Goal: Find specific page/section: Find specific page/section

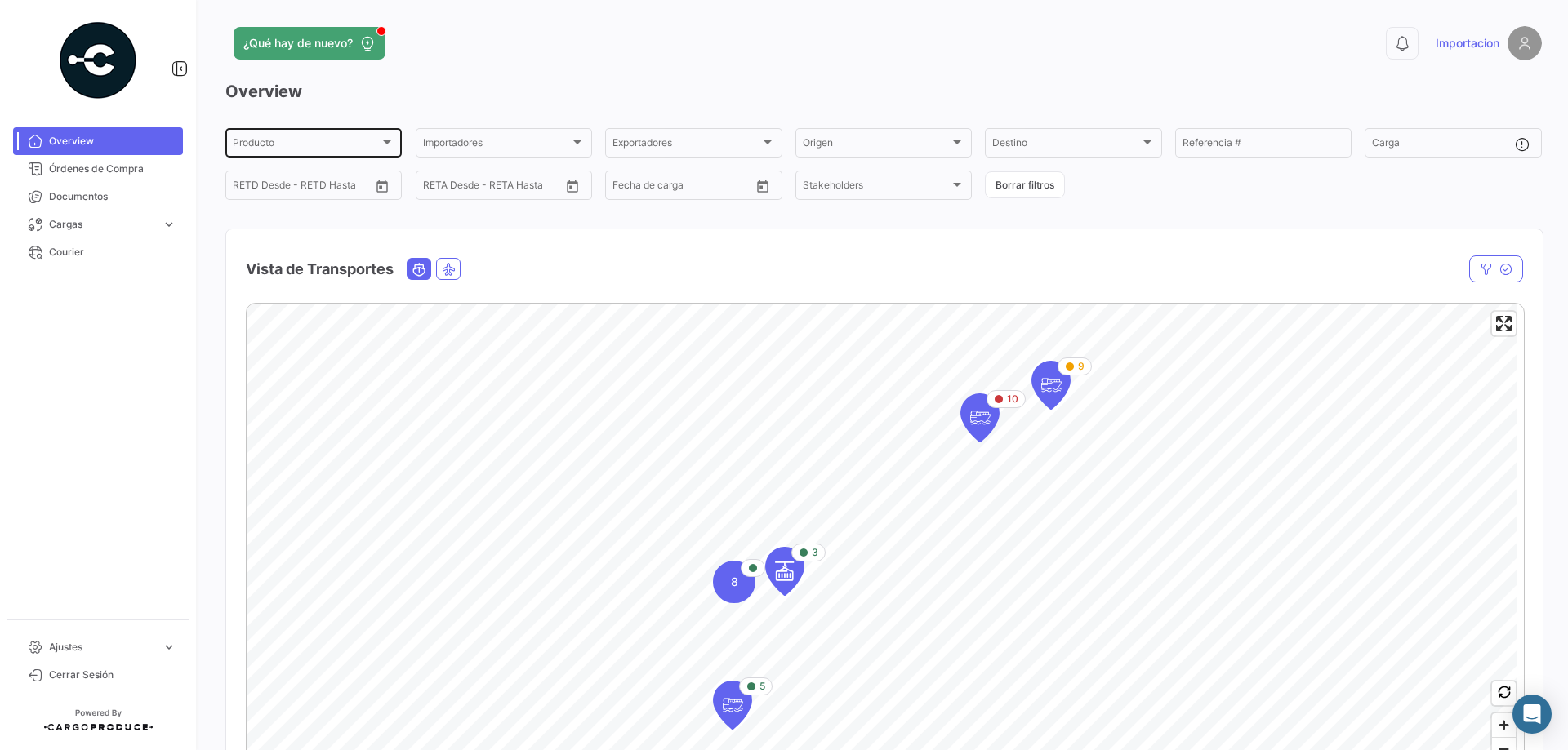
click at [324, 144] on div "Producto" at bounding box center [306, 145] width 147 height 11
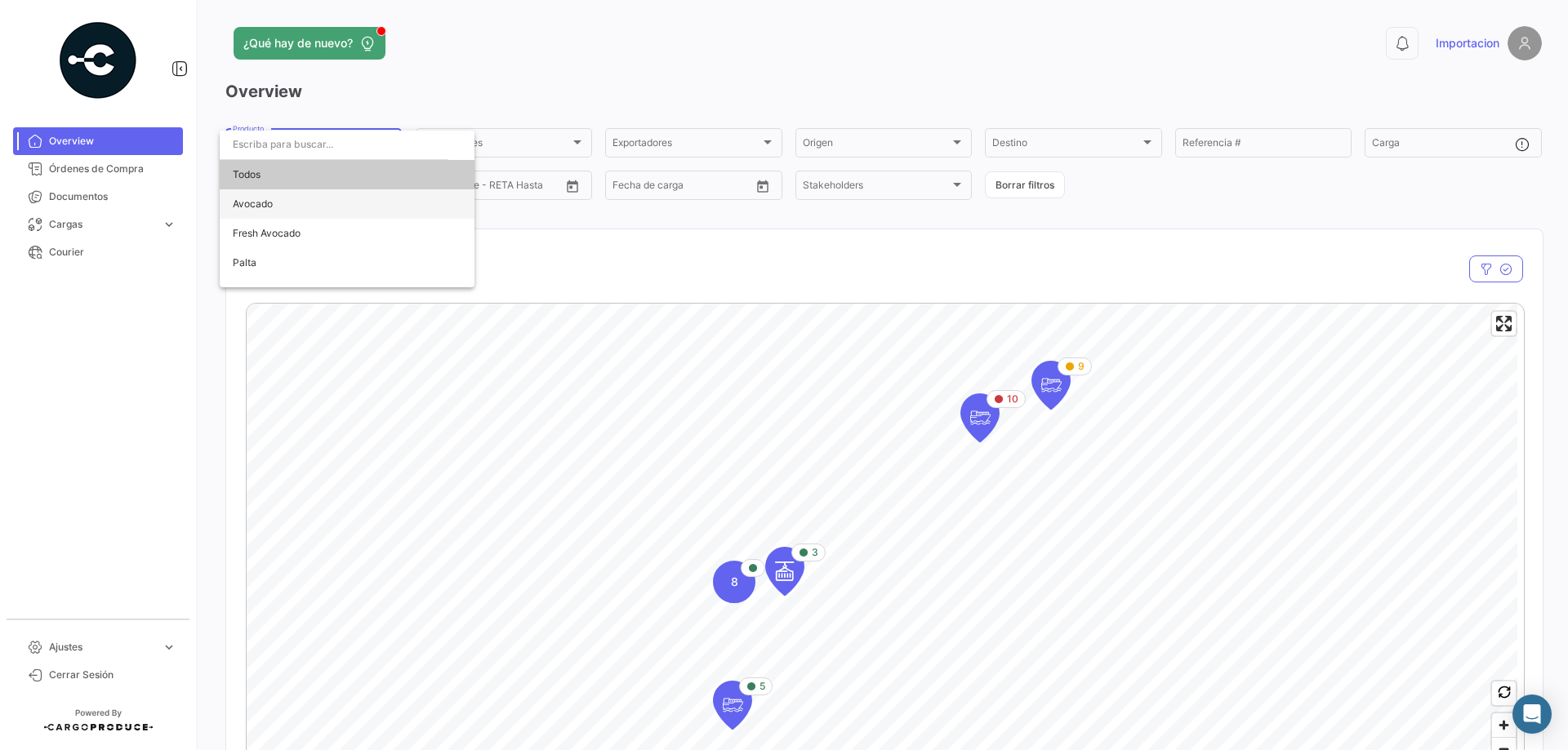
click at [318, 196] on span "Avocado" at bounding box center [346, 204] width 228 height 30
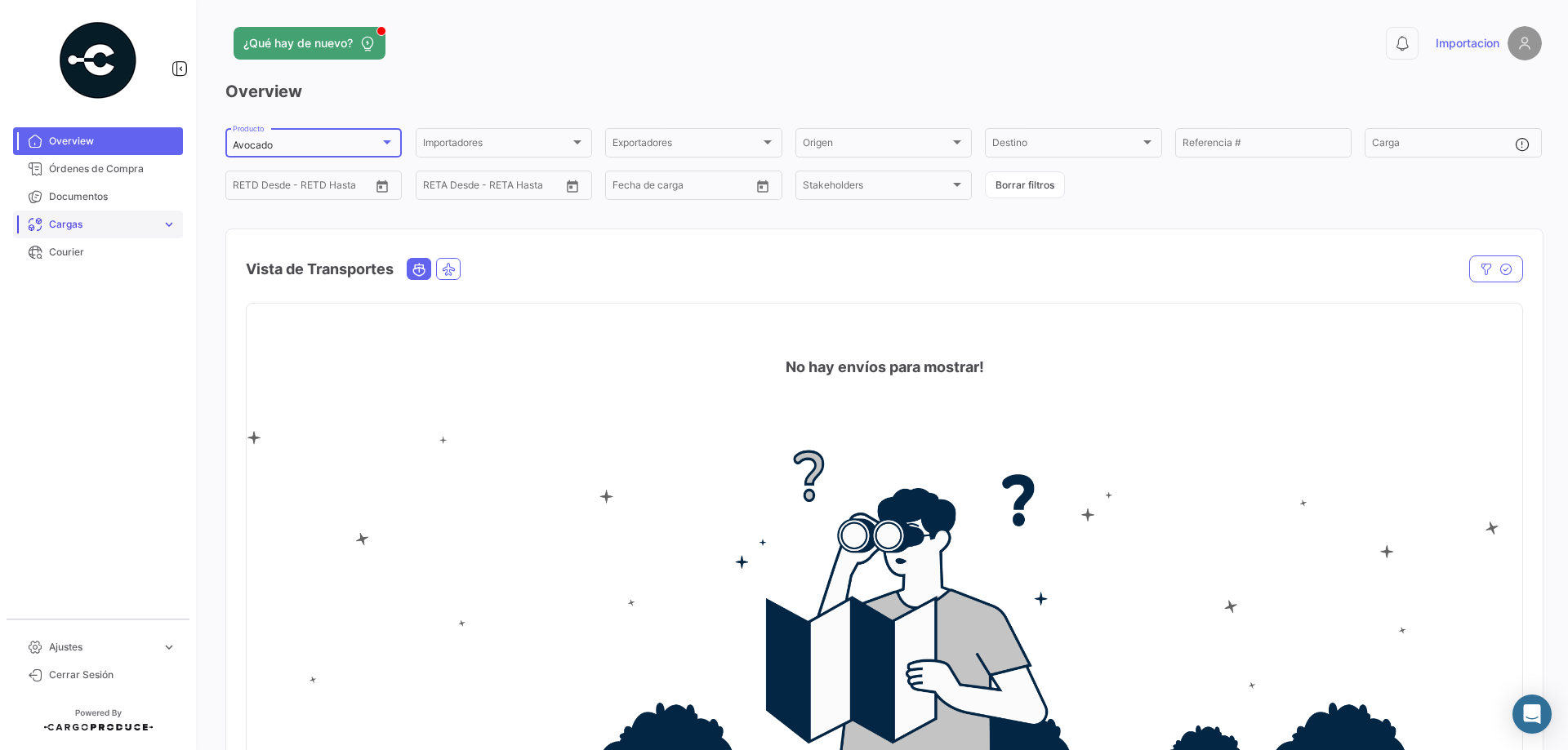
click at [96, 211] on link "Cargas expand_more" at bounding box center [98, 225] width 170 height 28
click at [96, 201] on span "Documentos" at bounding box center [112, 196] width 128 height 15
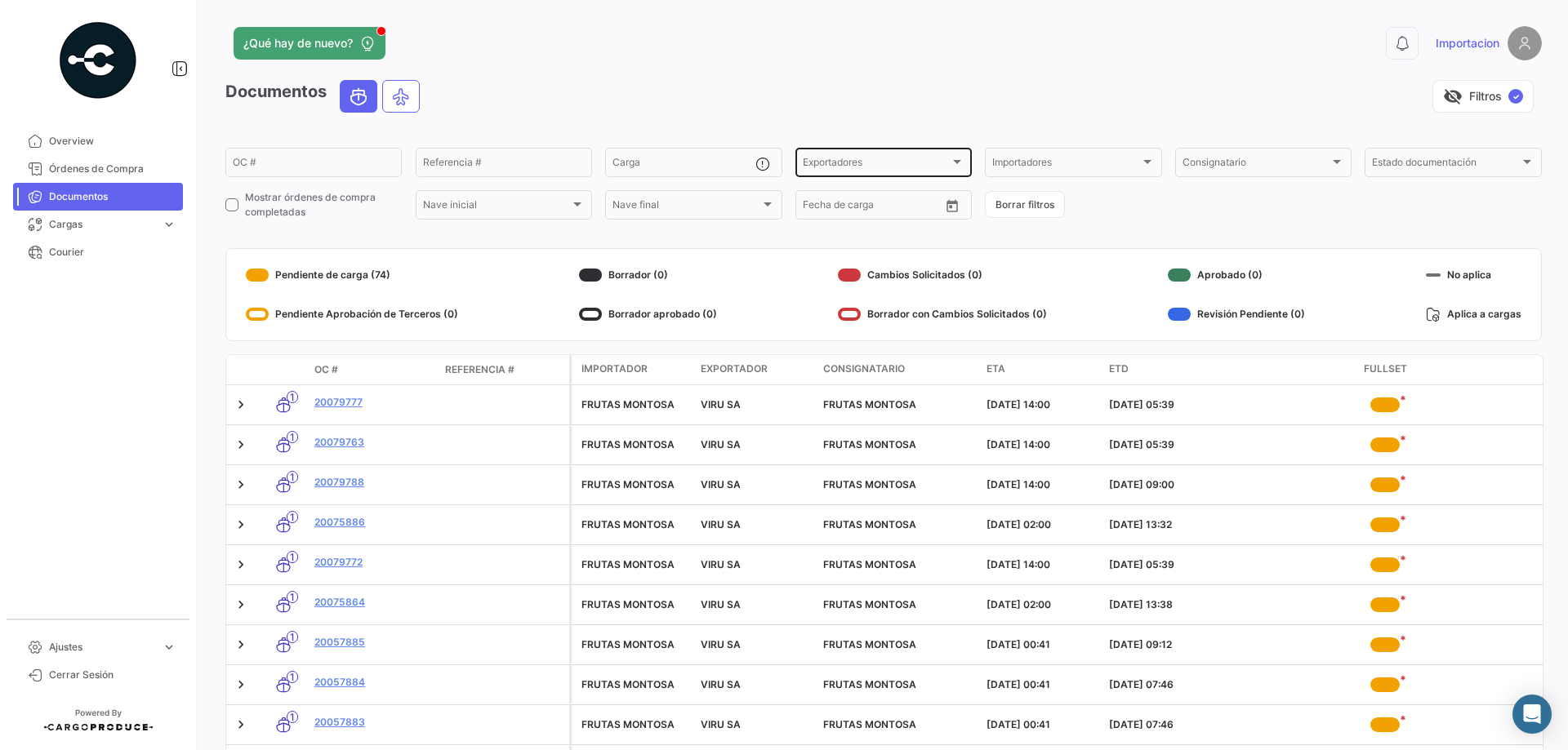
click at [832, 158] on div "Exportadores Exportadores" at bounding box center [884, 161] width 161 height 32
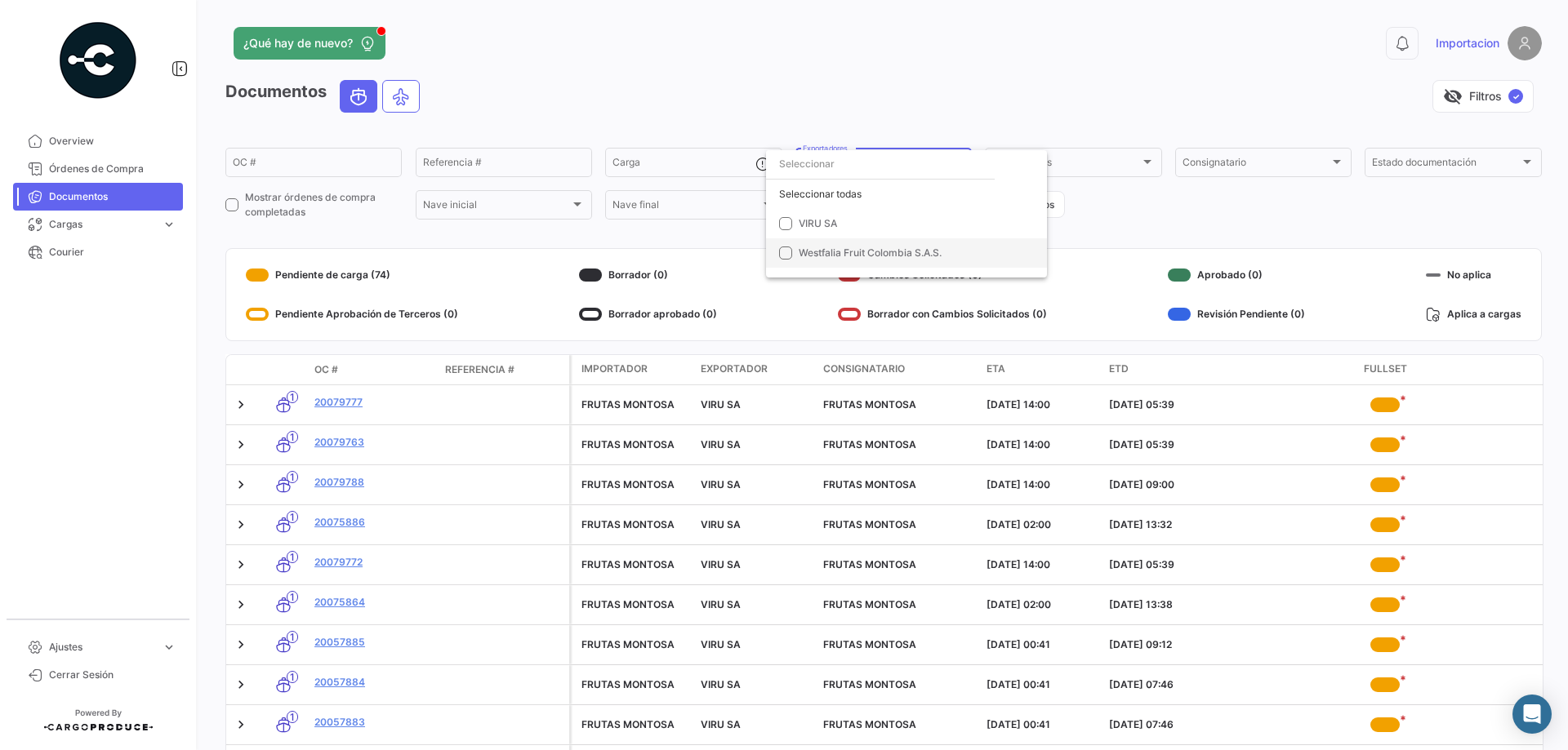
click at [834, 254] on span "Westfalia Fruit Colombia S.A.S." at bounding box center [870, 253] width 143 height 12
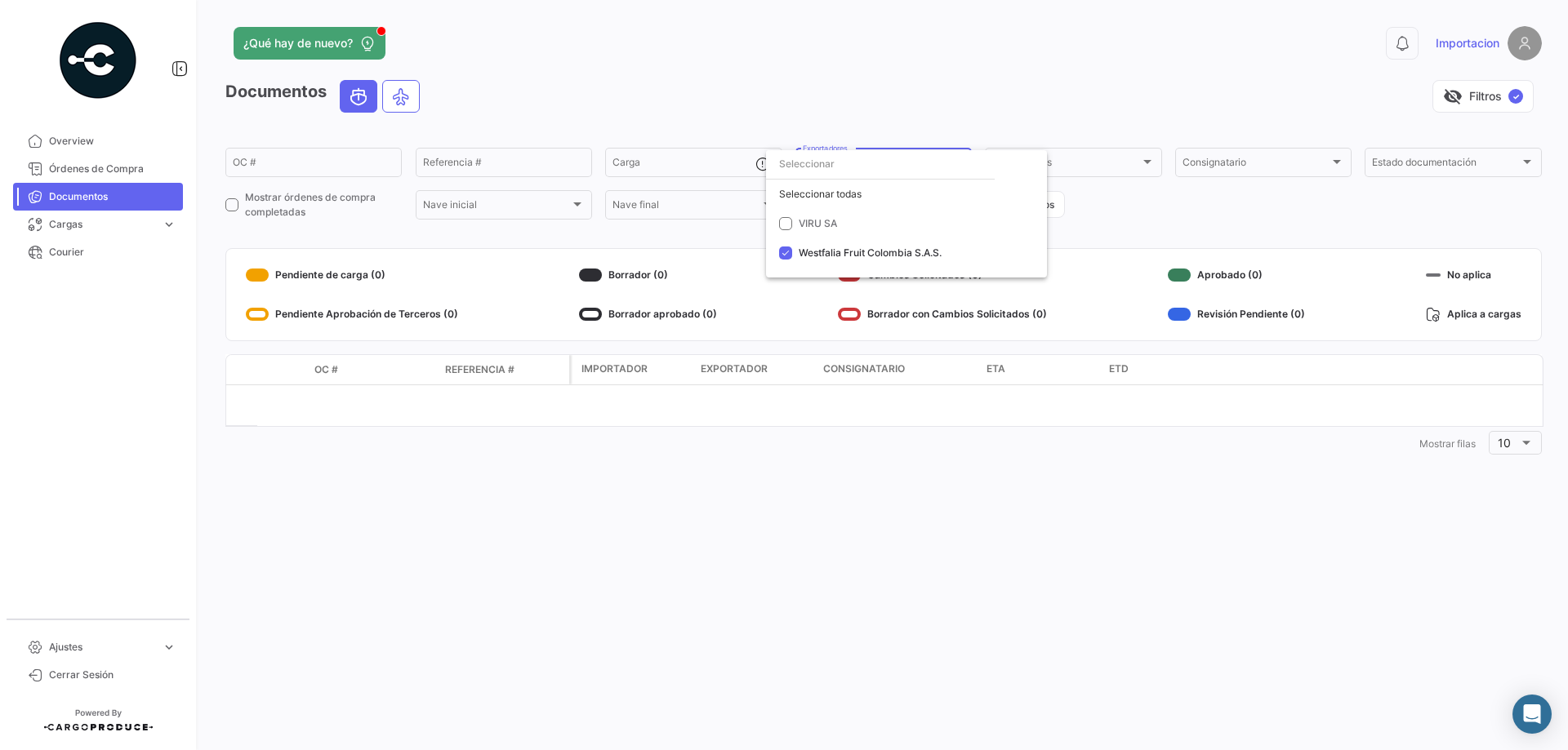
click at [1064, 451] on div at bounding box center [784, 375] width 1568 height 750
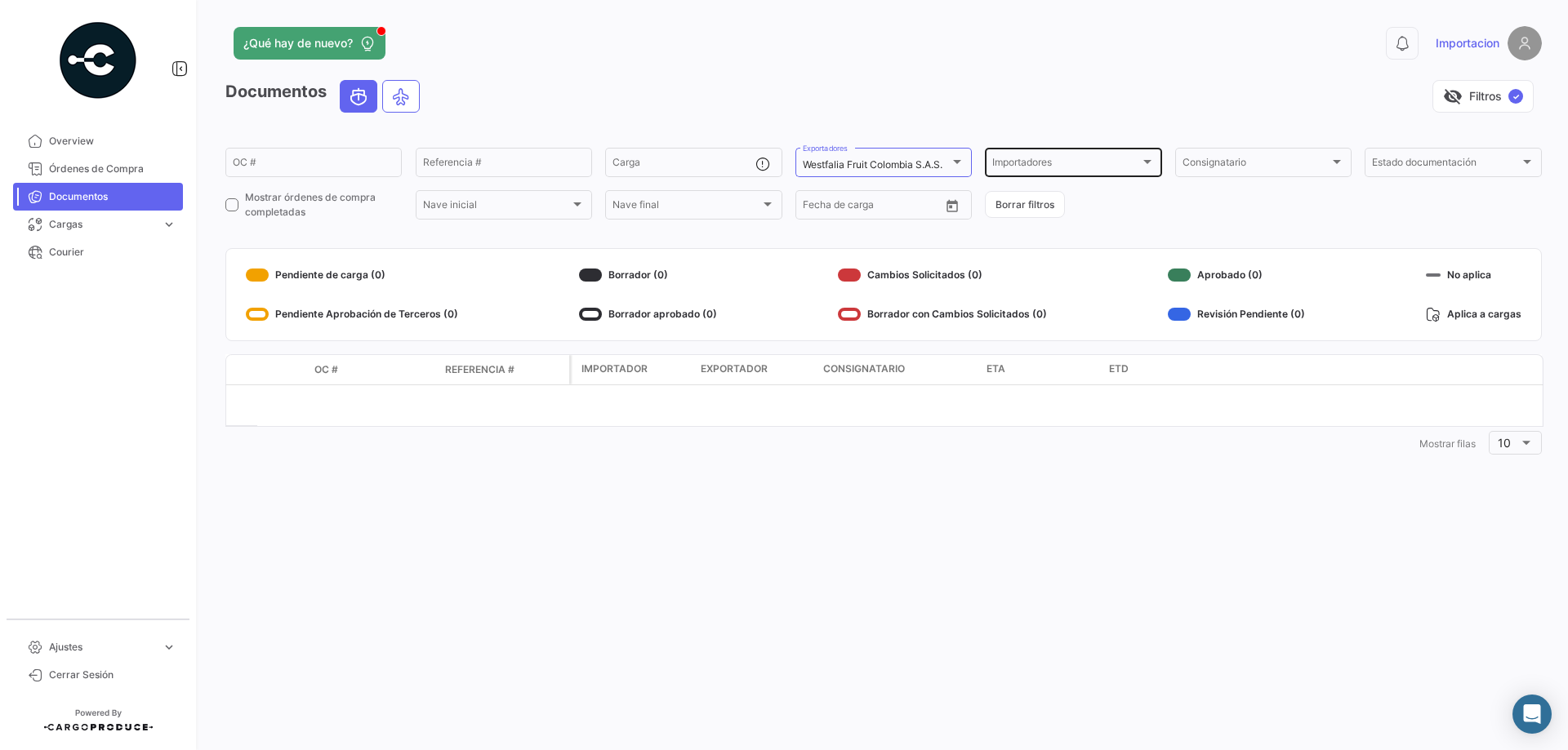
click at [1101, 166] on div "Importadores" at bounding box center [1065, 164] width 147 height 11
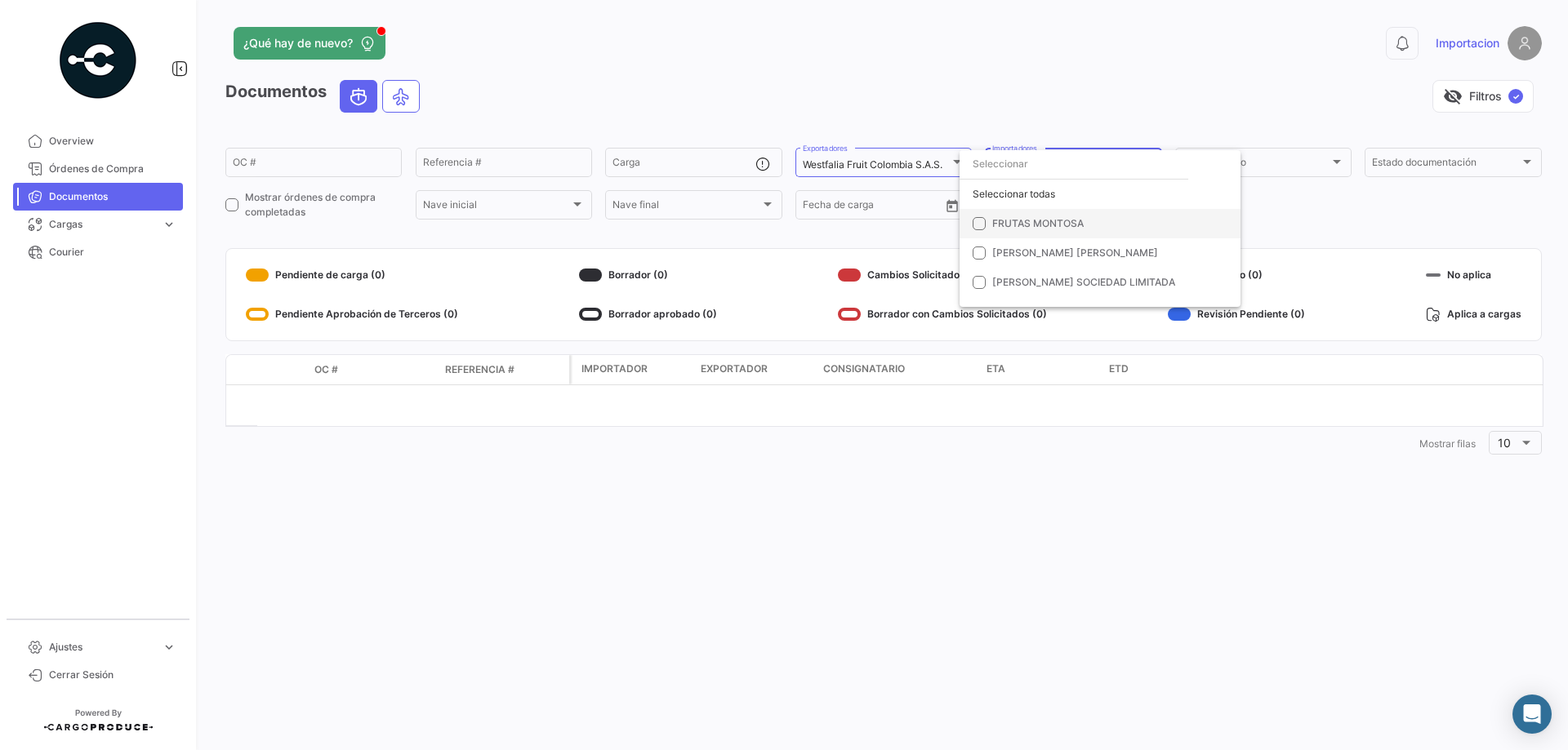
click at [970, 220] on mat-option "FRUTAS MONTOSA" at bounding box center [1100, 224] width 281 height 30
click at [857, 159] on div at bounding box center [784, 375] width 1568 height 750
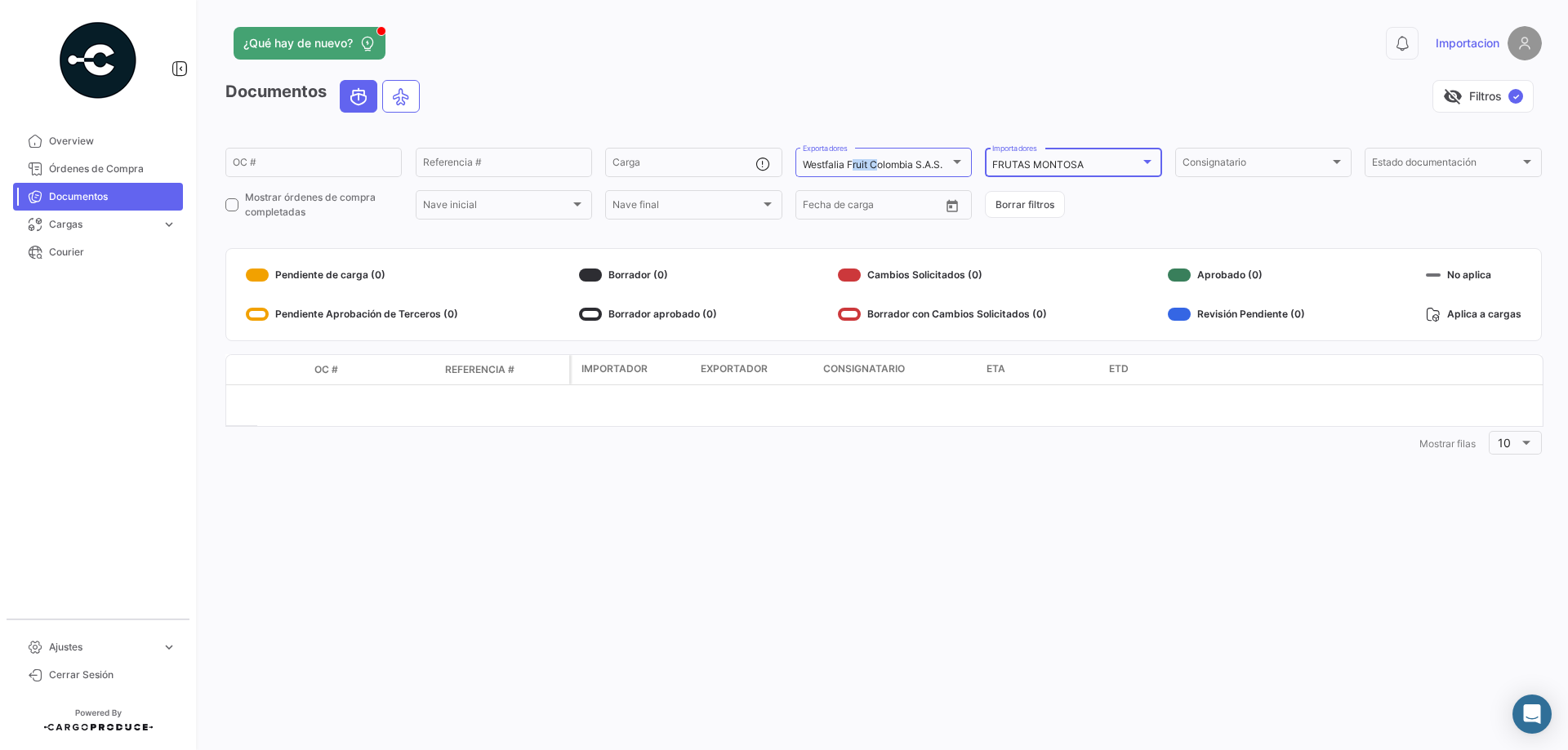
click at [857, 159] on mat-select-trigger "Westfalia Fruit Colombia S.A.S." at bounding box center [873, 164] width 140 height 12
click at [809, 165] on span "VIRU SA" at bounding box center [822, 164] width 38 height 12
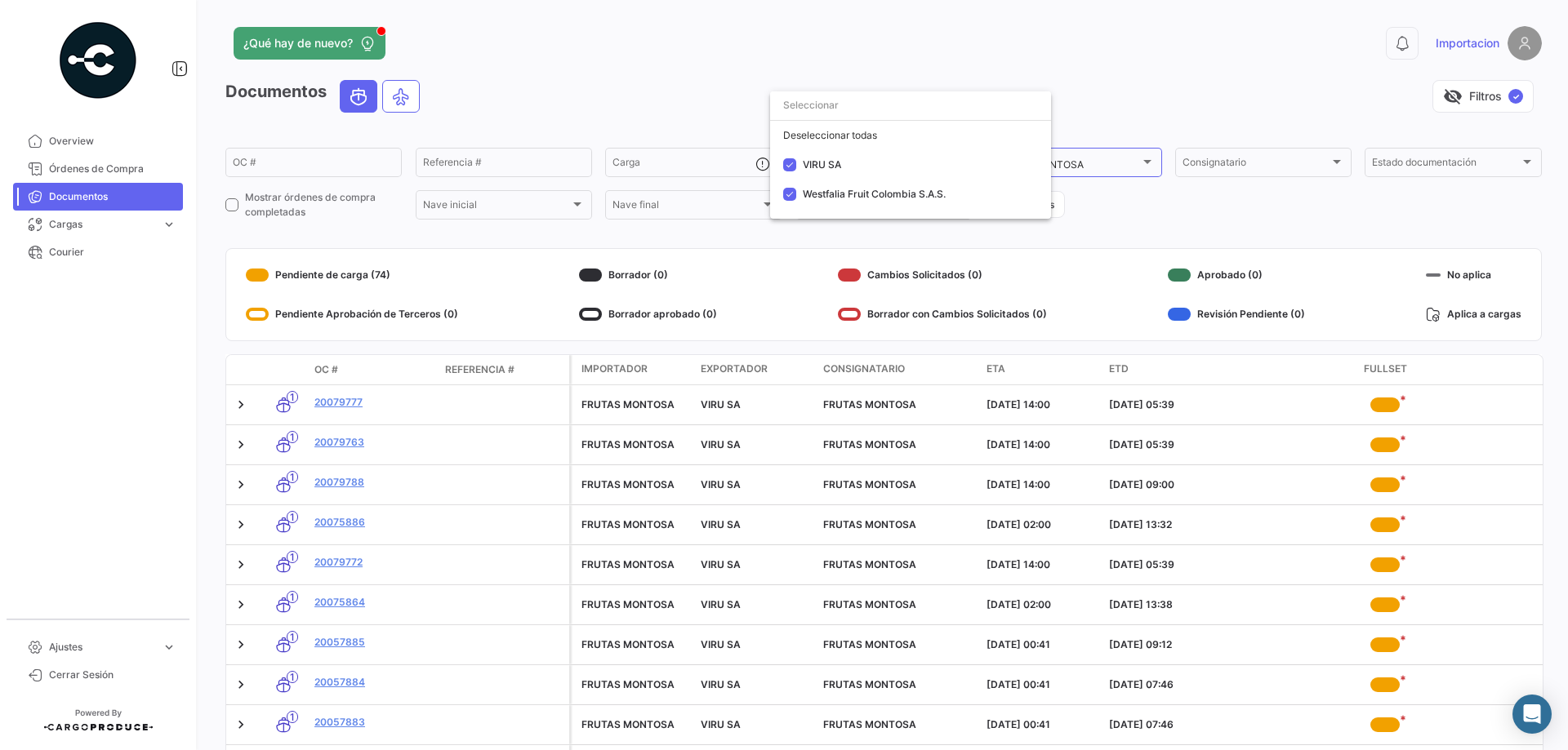
click at [736, 35] on div at bounding box center [784, 375] width 1568 height 750
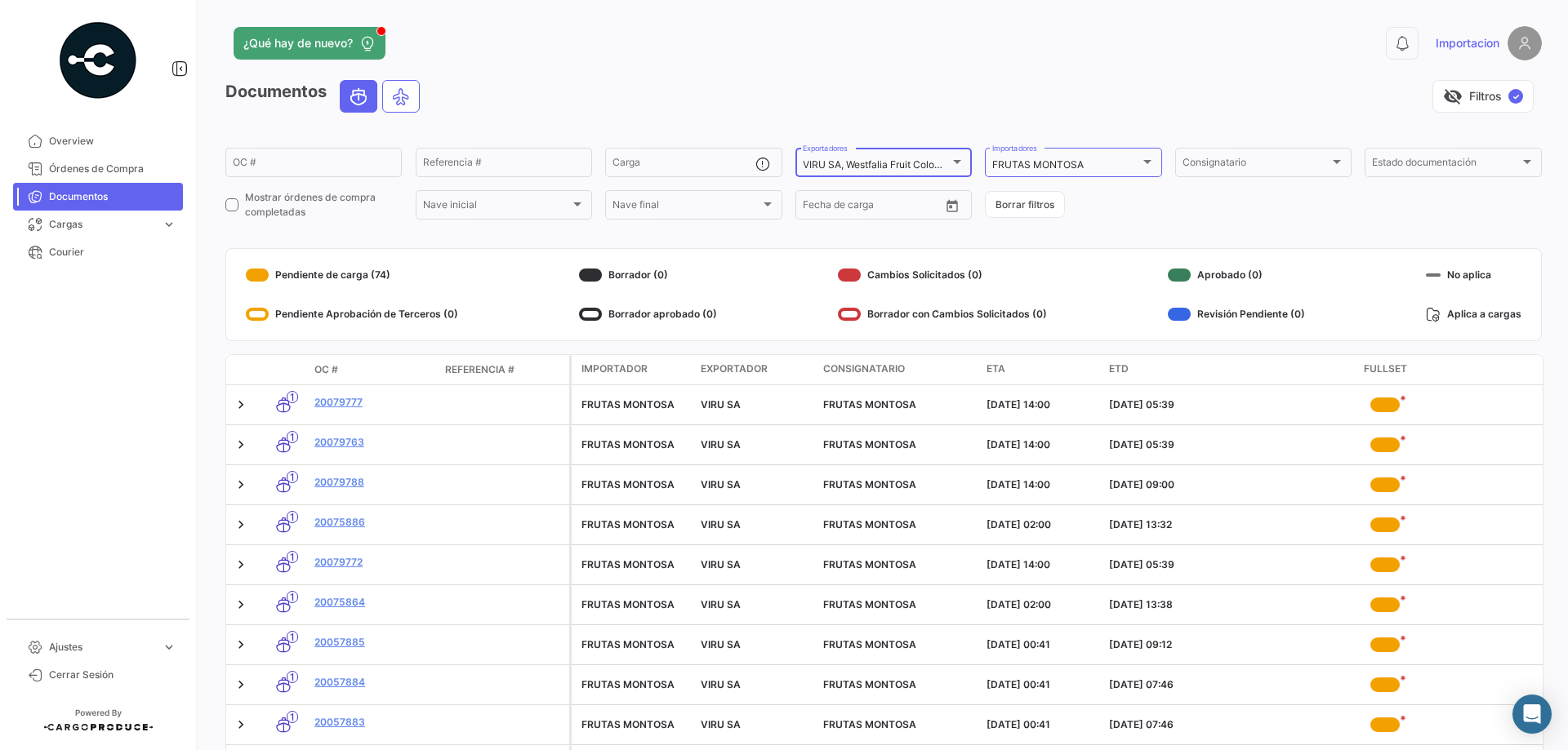
click at [950, 158] on div at bounding box center [957, 161] width 15 height 13
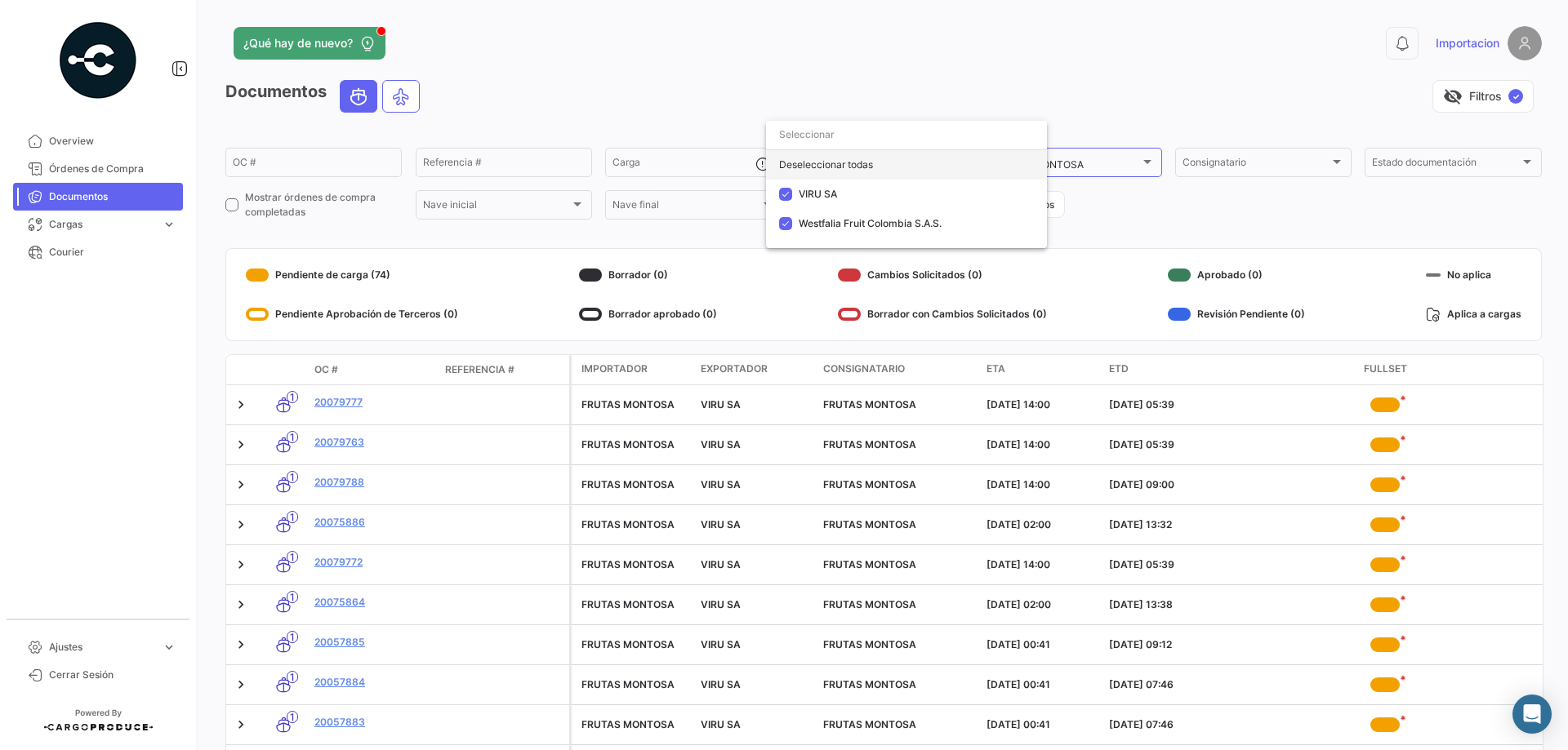
click at [833, 165] on div "Deseleccionar todas" at bounding box center [906, 165] width 281 height 30
click at [662, 89] on div at bounding box center [784, 375] width 1568 height 750
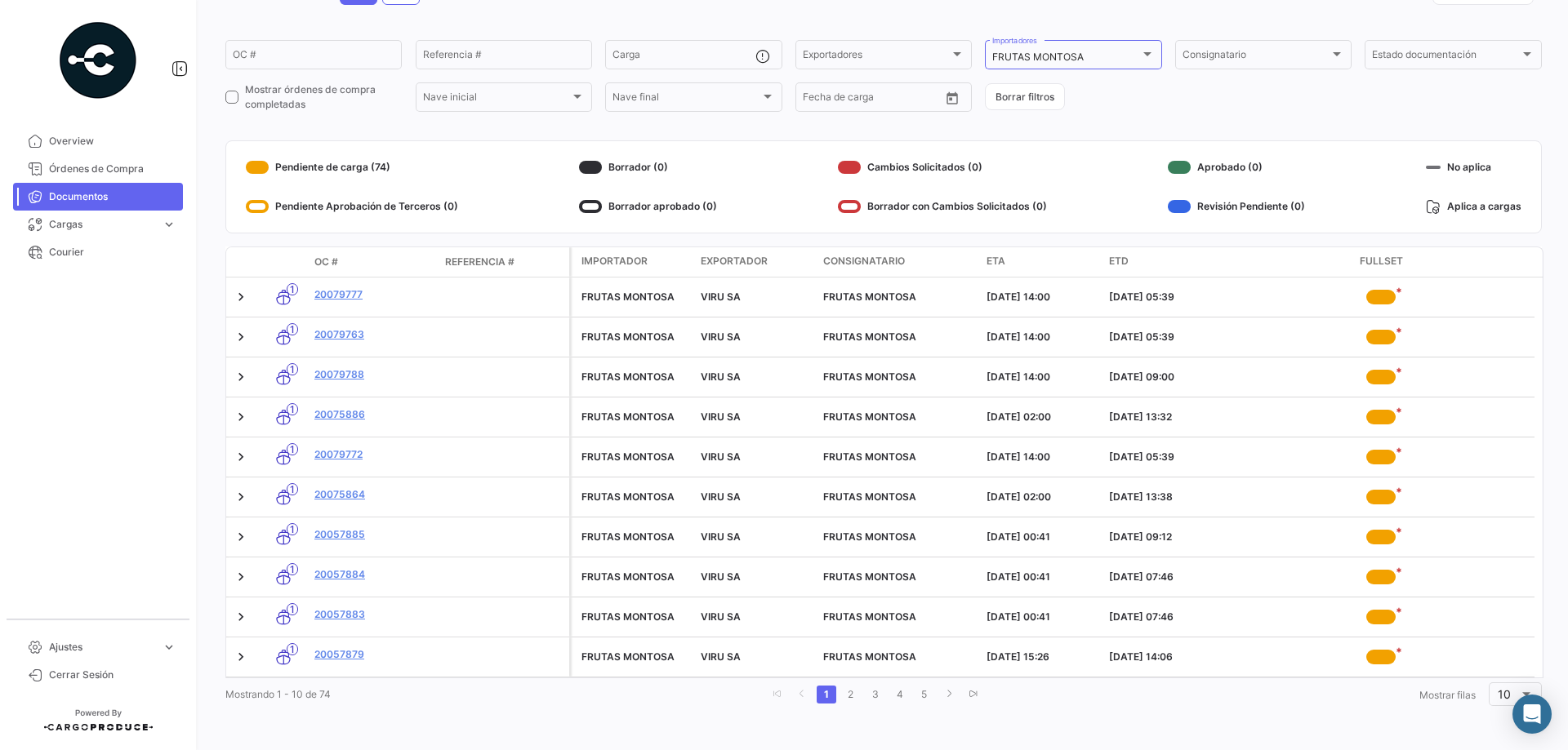
scroll to position [120, 0]
click at [76, 219] on span "Cargas" at bounding box center [102, 224] width 106 height 15
click at [114, 282] on span "Cargas Marítimas" at bounding box center [83, 286] width 82 height 15
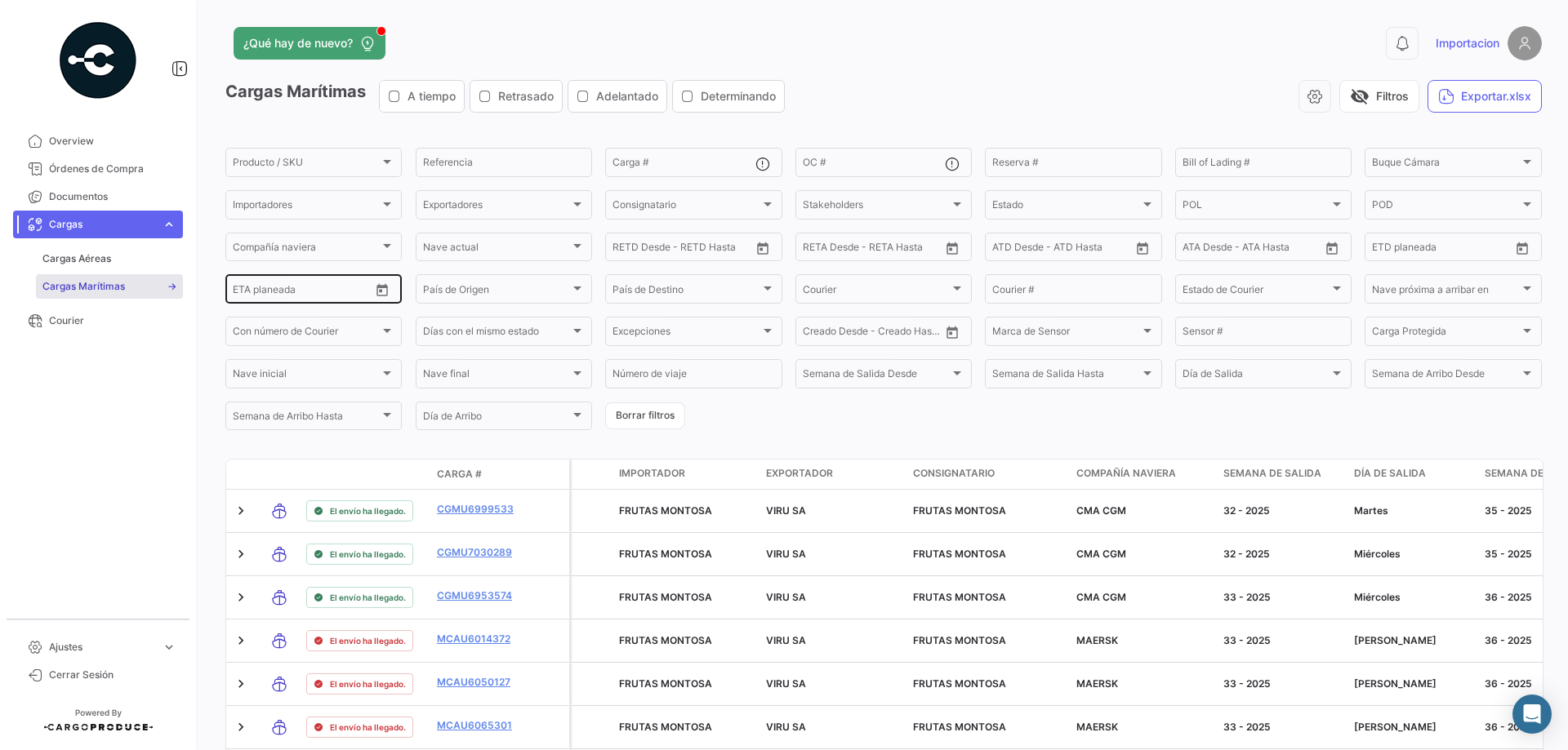
click at [384, 293] on icon "Open calendar" at bounding box center [382, 290] width 15 height 15
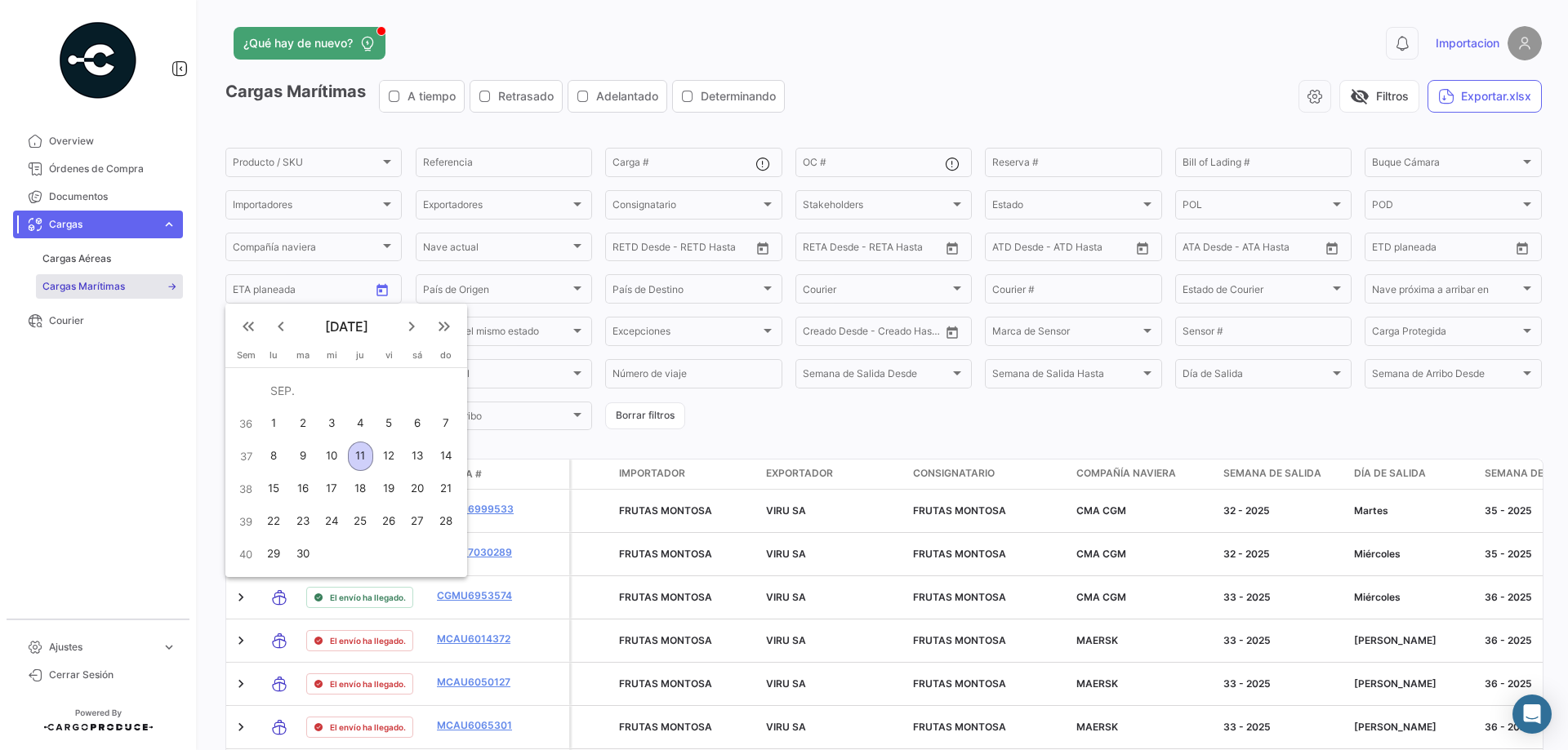
click at [1490, 248] on div at bounding box center [784, 375] width 1568 height 750
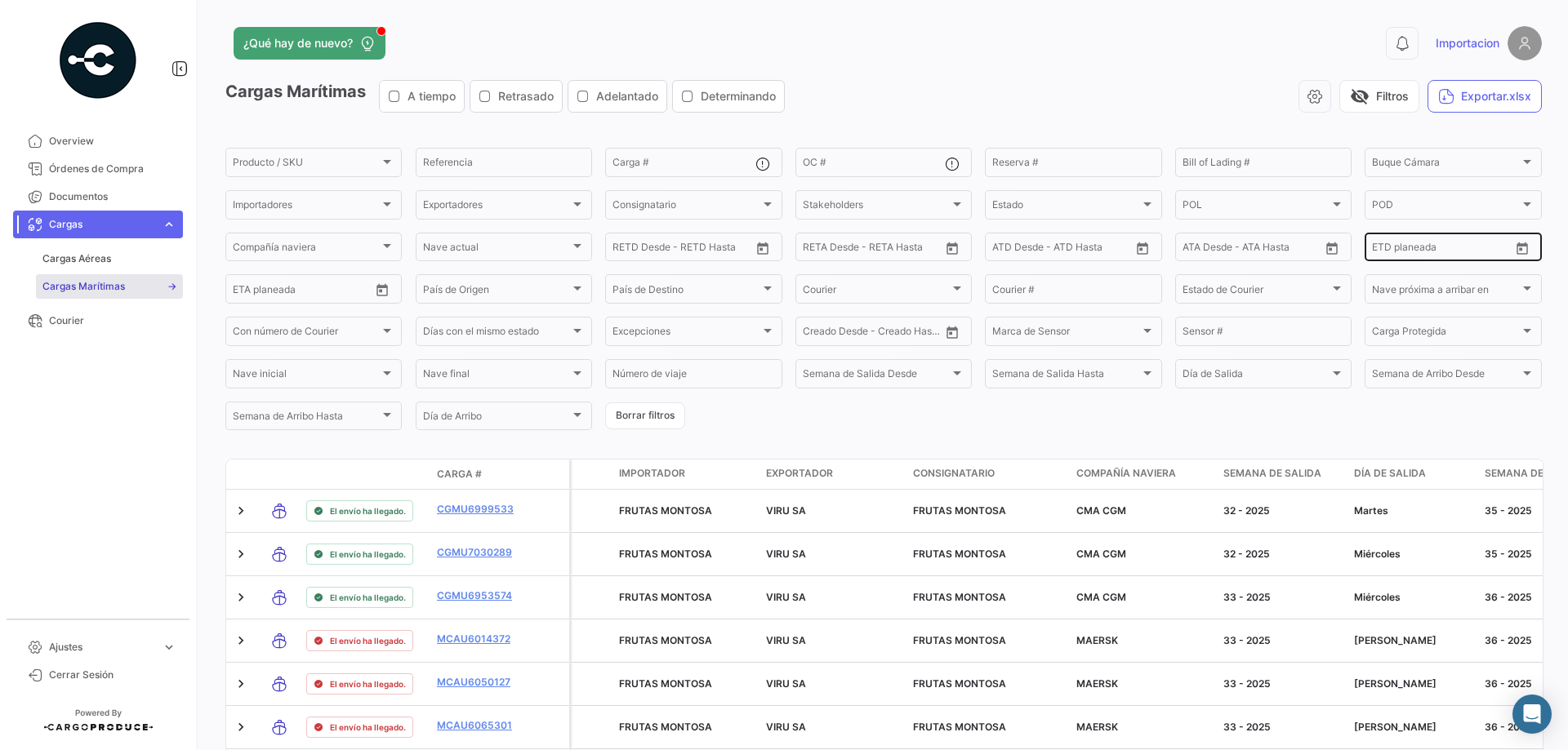
click at [1499, 248] on div "Desde –" at bounding box center [1440, 249] width 137 height 11
click at [1515, 248] on icon "Open calendar" at bounding box center [1522, 248] width 15 height 15
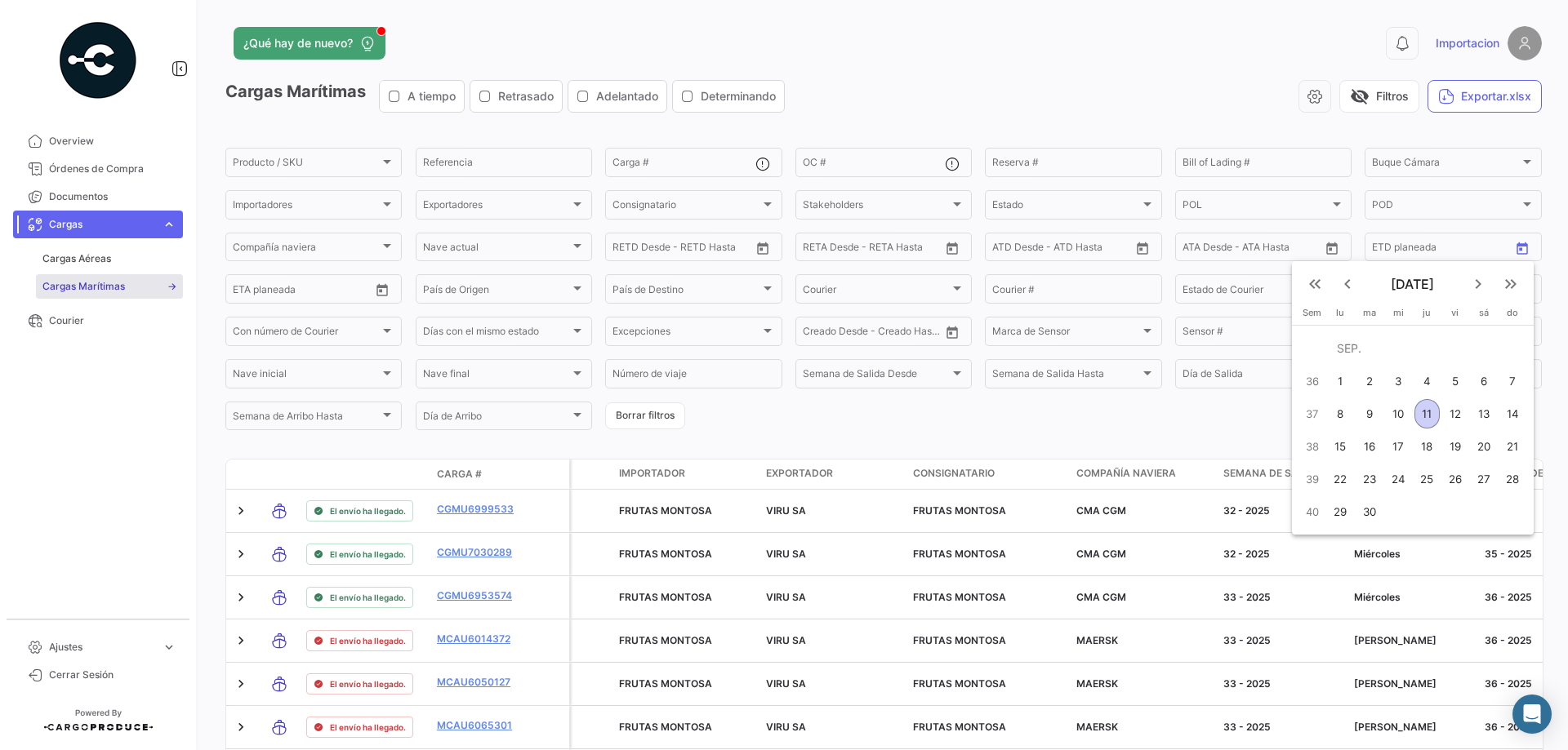
click at [1334, 412] on div "8" at bounding box center [1340, 414] width 25 height 30
type input "[DATE]"
click at [381, 280] on div at bounding box center [784, 375] width 1568 height 750
click at [383, 293] on icon "Open calendar" at bounding box center [382, 290] width 15 height 15
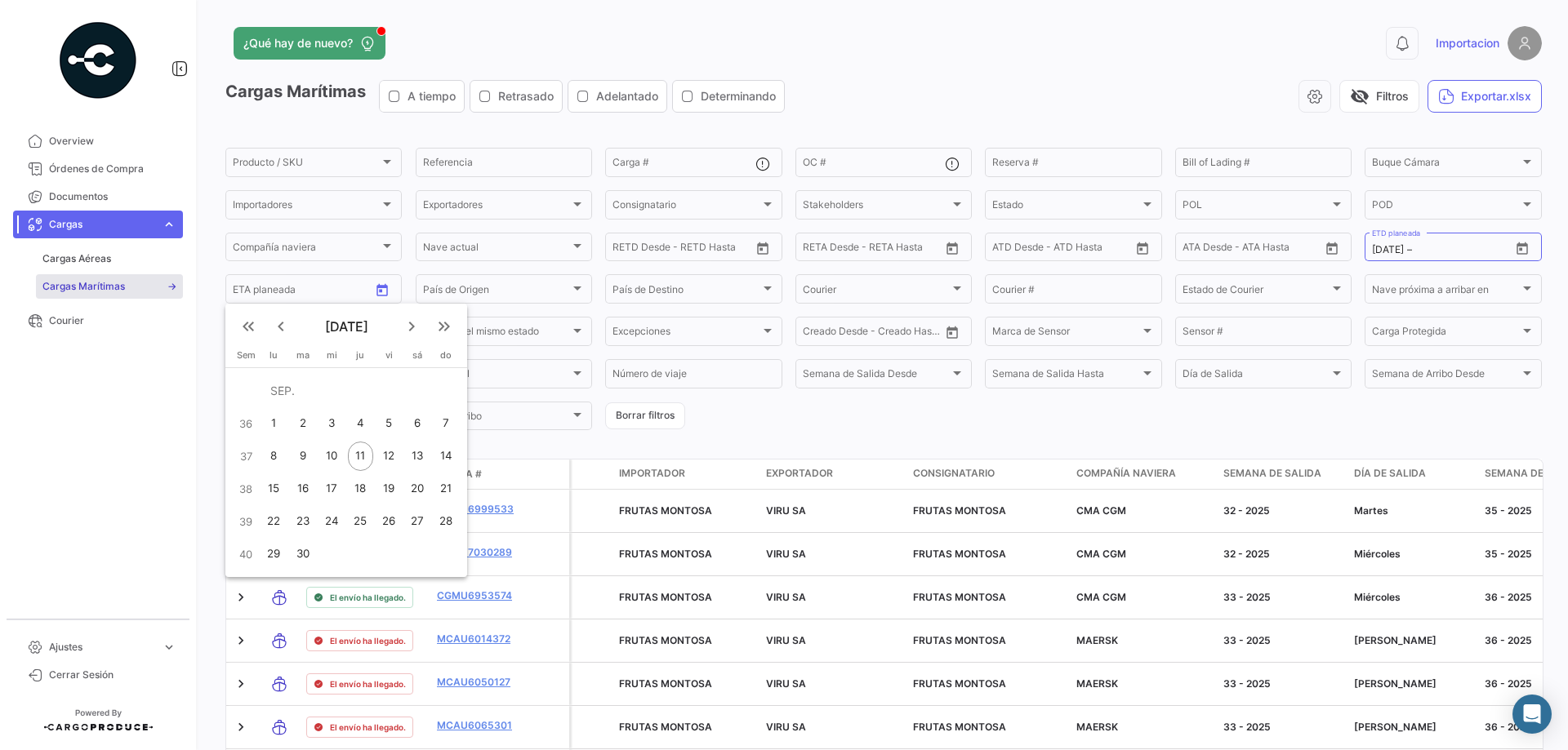
click at [932, 424] on div at bounding box center [784, 375] width 1568 height 750
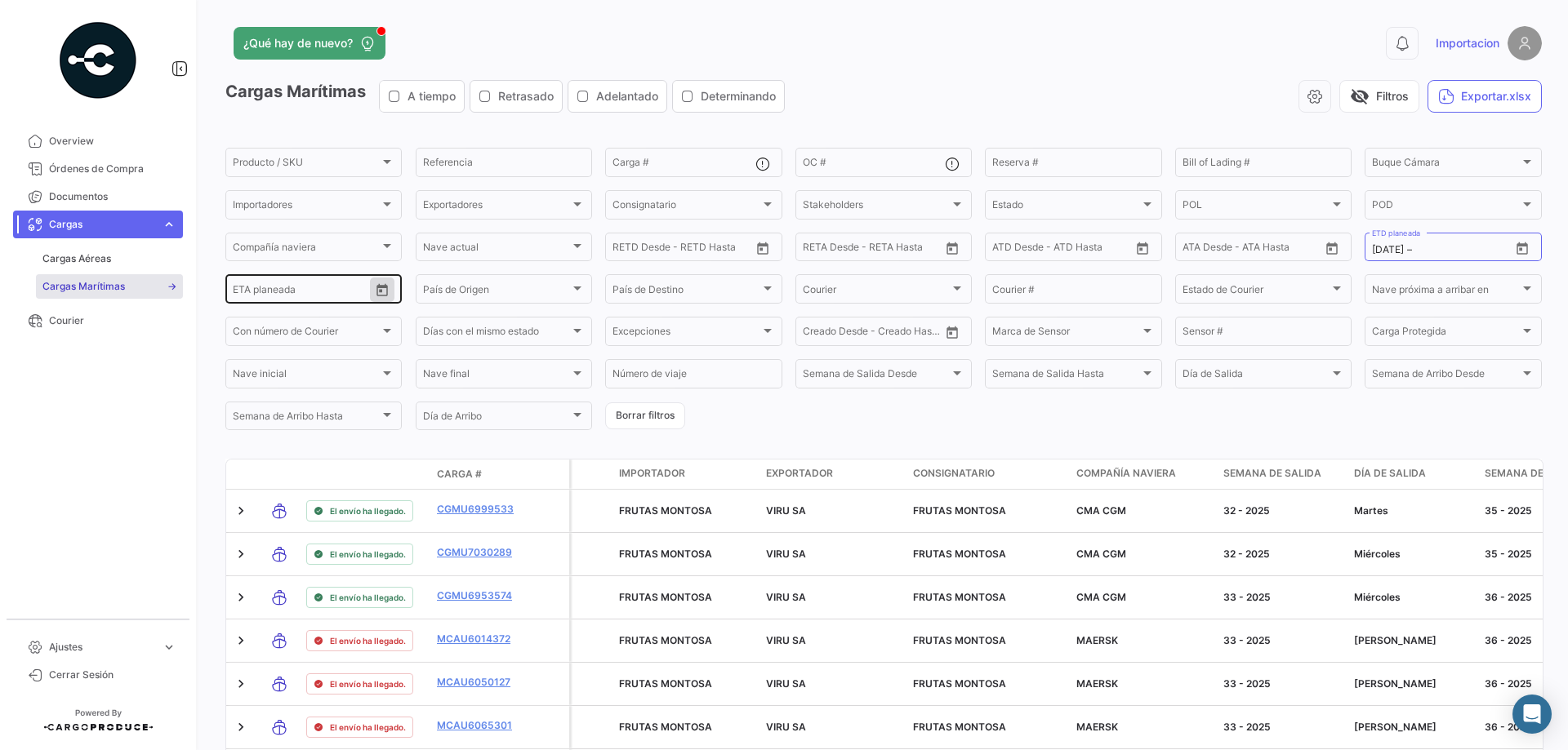
click at [306, 283] on div "Desde – ETA planeada" at bounding box center [301, 287] width 137 height 32
click at [371, 291] on button "Open calendar" at bounding box center [382, 290] width 24 height 24
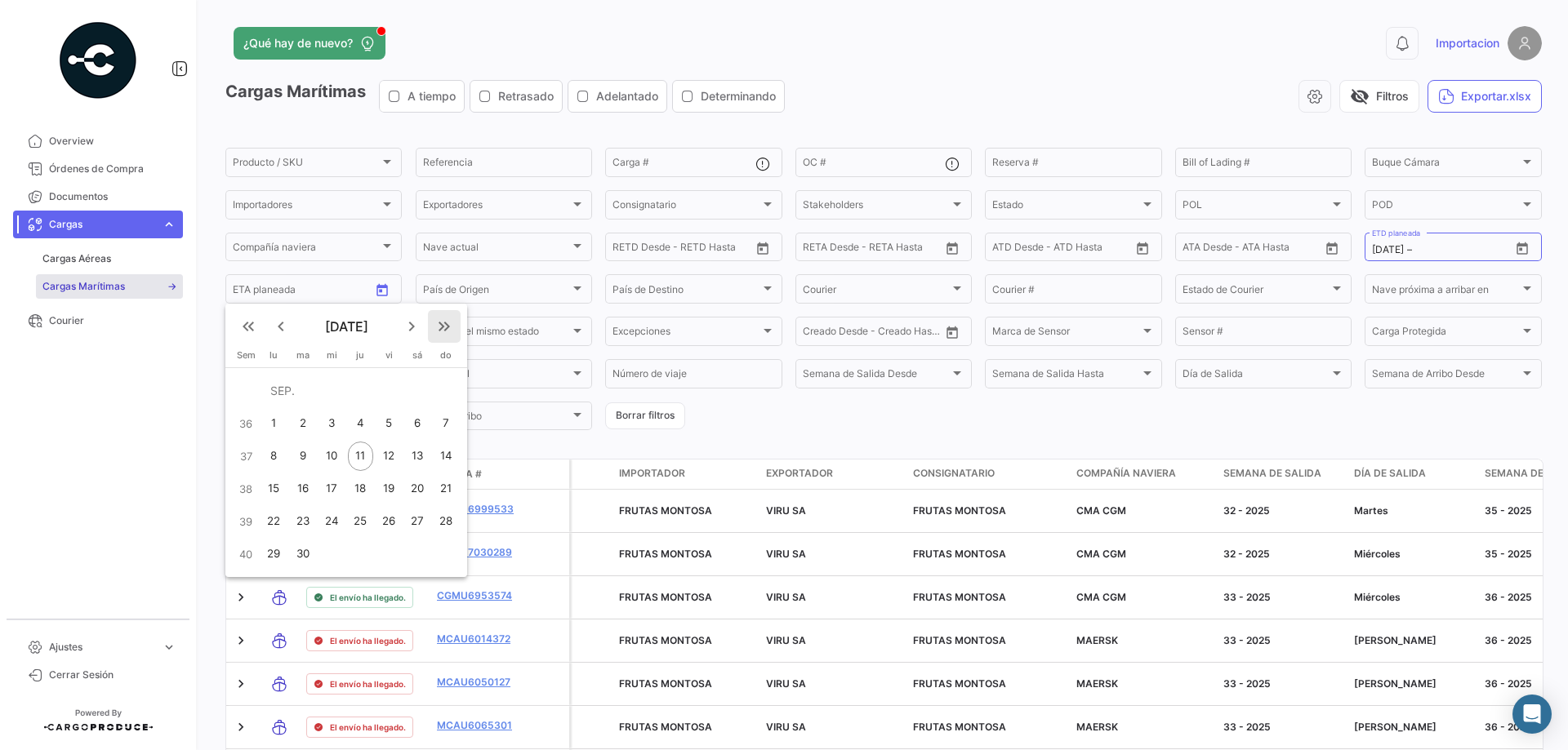
click at [451, 319] on mat-icon "keyboard_double_arrow_right" at bounding box center [444, 326] width 20 height 20
click at [444, 323] on mat-icon "keyboard_double_arrow_right" at bounding box center [444, 326] width 20 height 20
click at [413, 326] on mat-icon "keyboard_arrow_right" at bounding box center [412, 326] width 20 height 20
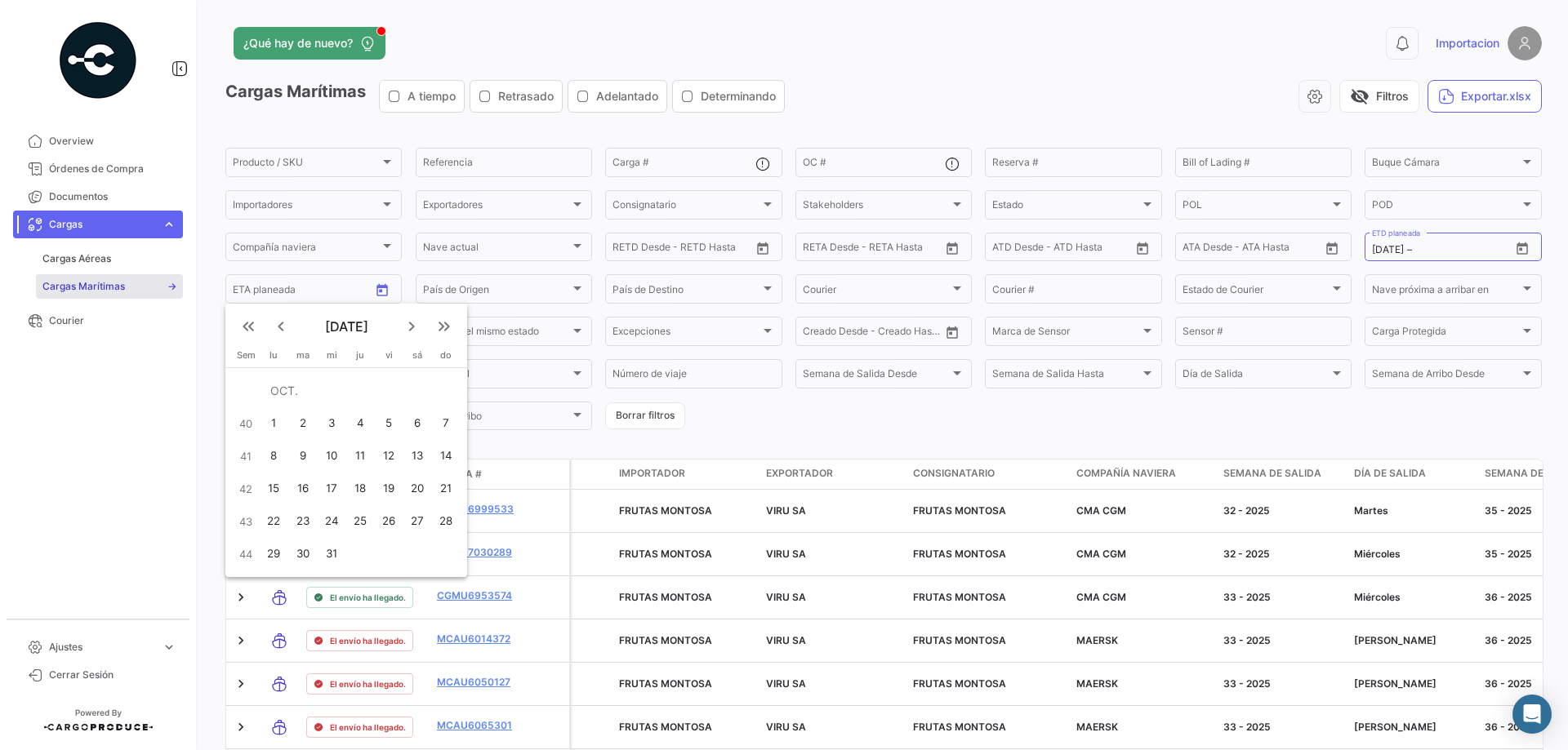
click at [329, 451] on div "10" at bounding box center [332, 457] width 26 height 30
type input "[DATE]"
click at [733, 435] on div at bounding box center [784, 375] width 1568 height 750
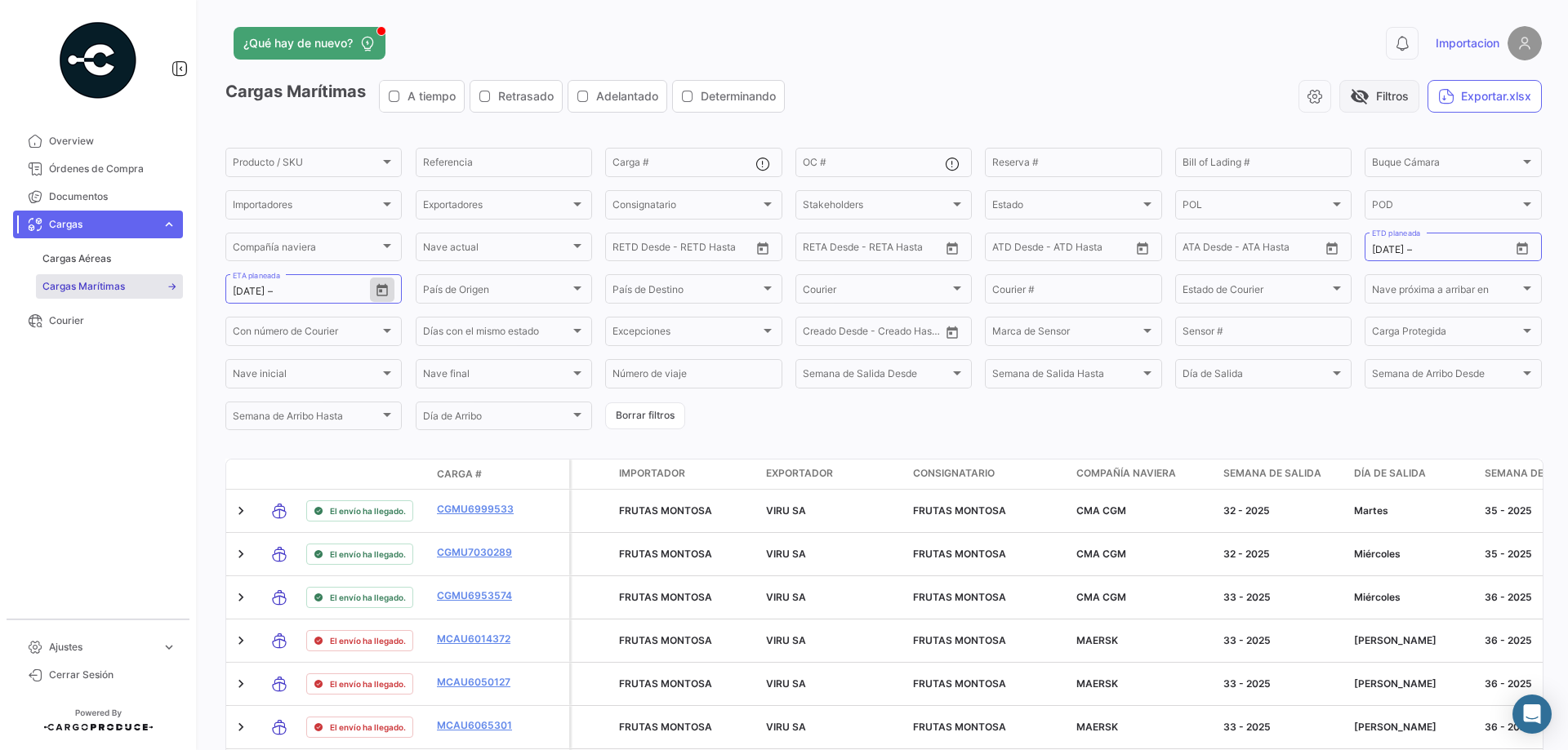
click at [1364, 97] on button "visibility_off Filtros" at bounding box center [1380, 96] width 80 height 33
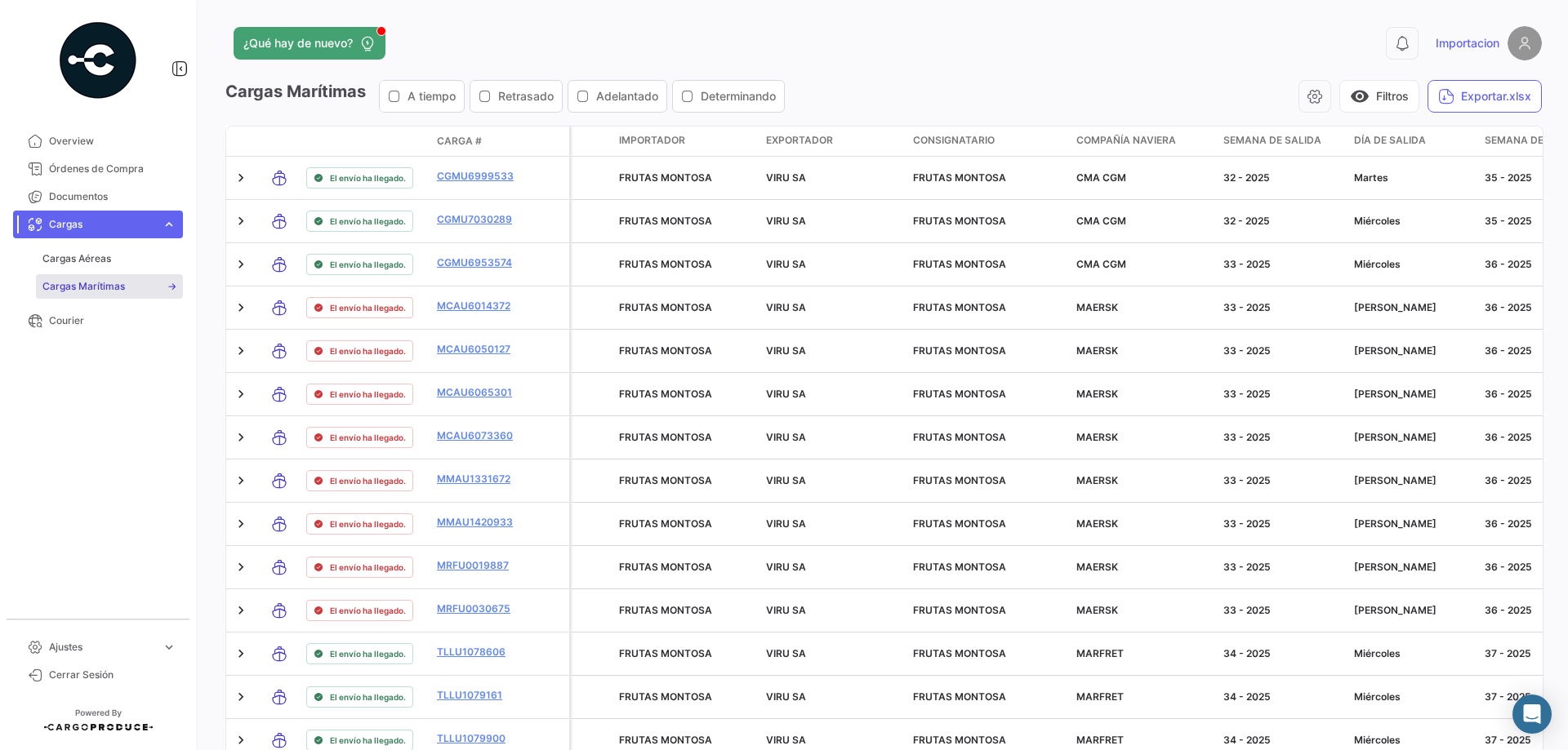
click at [771, 48] on div "¿Qué hay de nuevo?" at bounding box center [588, 43] width 724 height 33
click at [120, 171] on span "Órdenes de Compra" at bounding box center [112, 168] width 128 height 15
